Goal: Find specific page/section: Find specific page/section

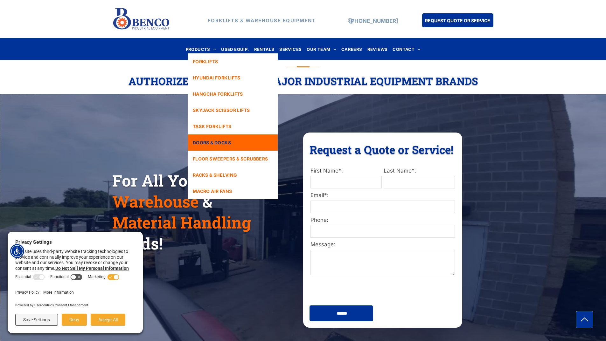
click at [231, 144] on span "DOORS & DOCKS" at bounding box center [212, 142] width 38 height 7
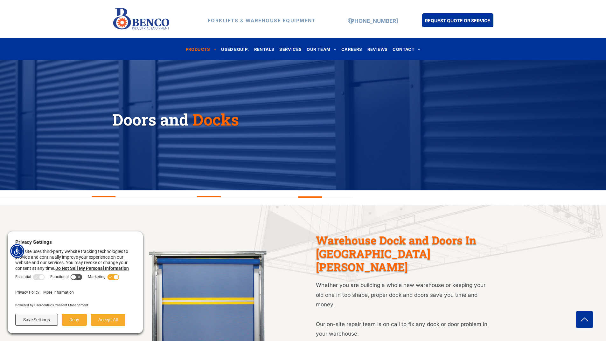
scroll to position [59, 0]
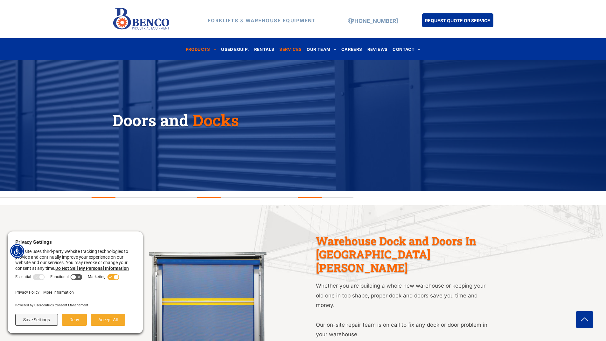
click at [290, 50] on span "SERVICES" at bounding box center [290, 49] width 22 height 9
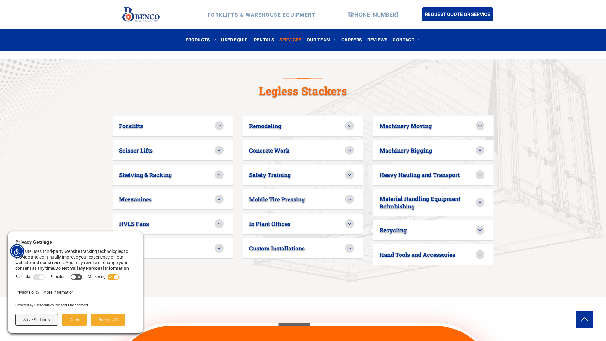
scroll to position [406, 0]
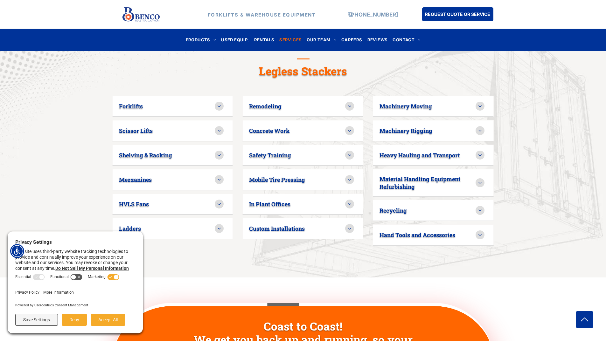
click at [352, 226] on icon at bounding box center [350, 229] width 6 height 6
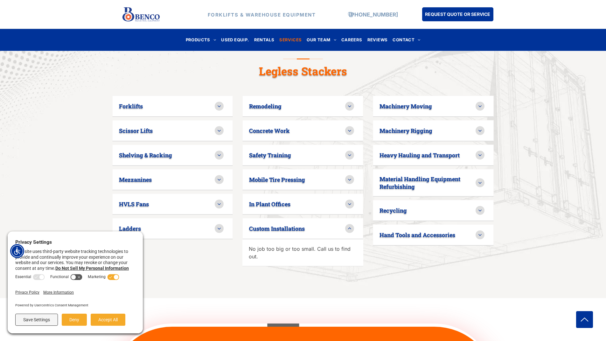
click at [352, 226] on icon at bounding box center [350, 229] width 6 height 6
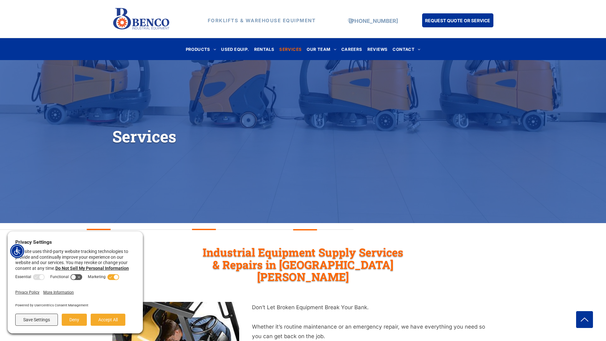
scroll to position [24, 0]
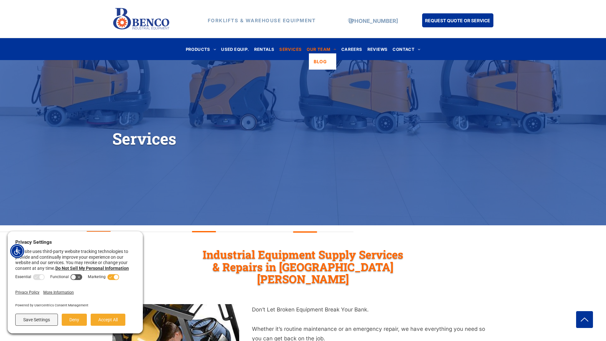
click at [332, 50] on span at bounding box center [334, 49] width 6 height 4
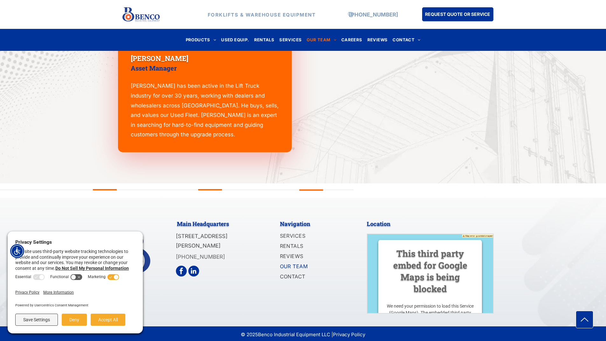
scroll to position [869, 0]
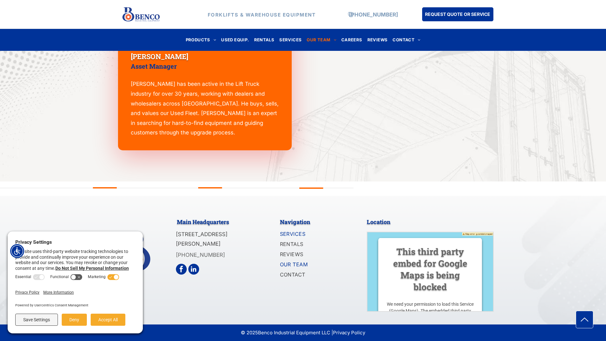
click at [297, 231] on span "SERVICES" at bounding box center [293, 234] width 26 height 8
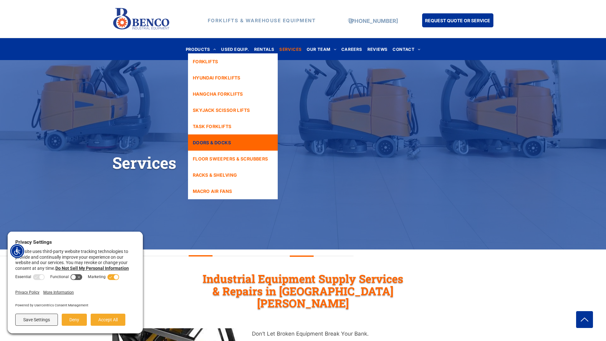
click at [241, 138] on link "DOORS & DOCKS" at bounding box center [233, 143] width 90 height 16
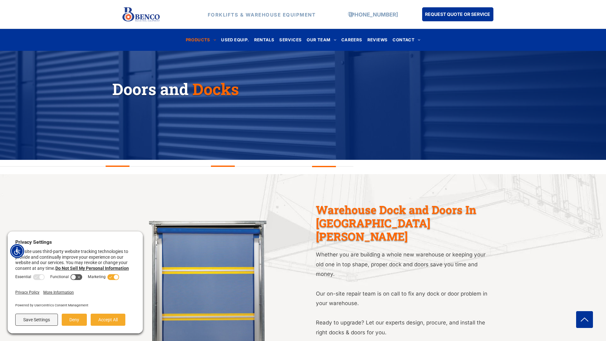
scroll to position [159, 0]
